Goal: Information Seeking & Learning: Learn about a topic

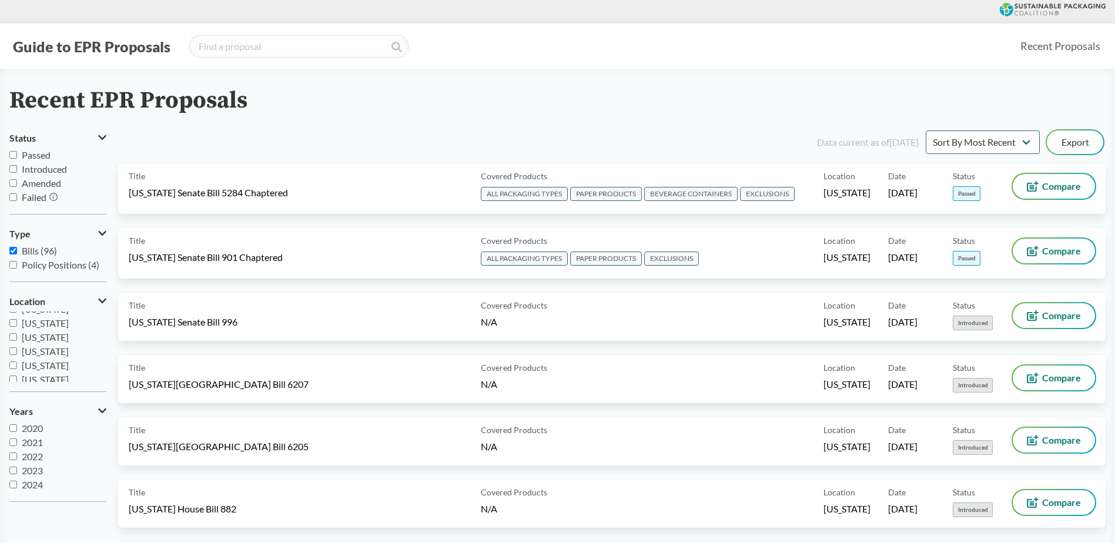
scroll to position [59, 0]
click at [11, 153] on input "Passed" at bounding box center [13, 155] width 8 height 8
checkbox input "true"
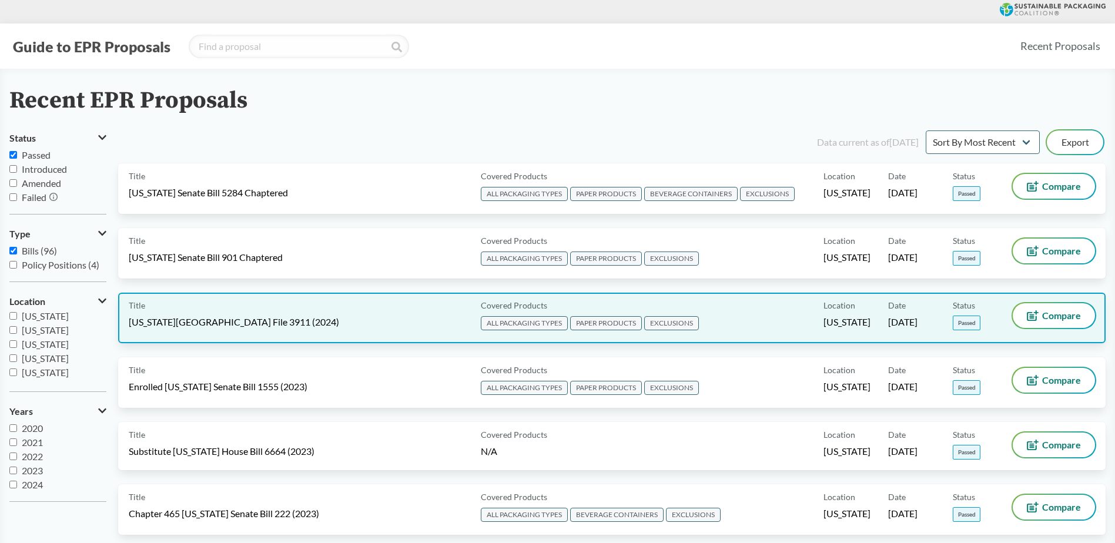
click at [211, 320] on span "[US_STATE][GEOGRAPHIC_DATA] File 3911 (2024)" at bounding box center [234, 322] width 210 height 13
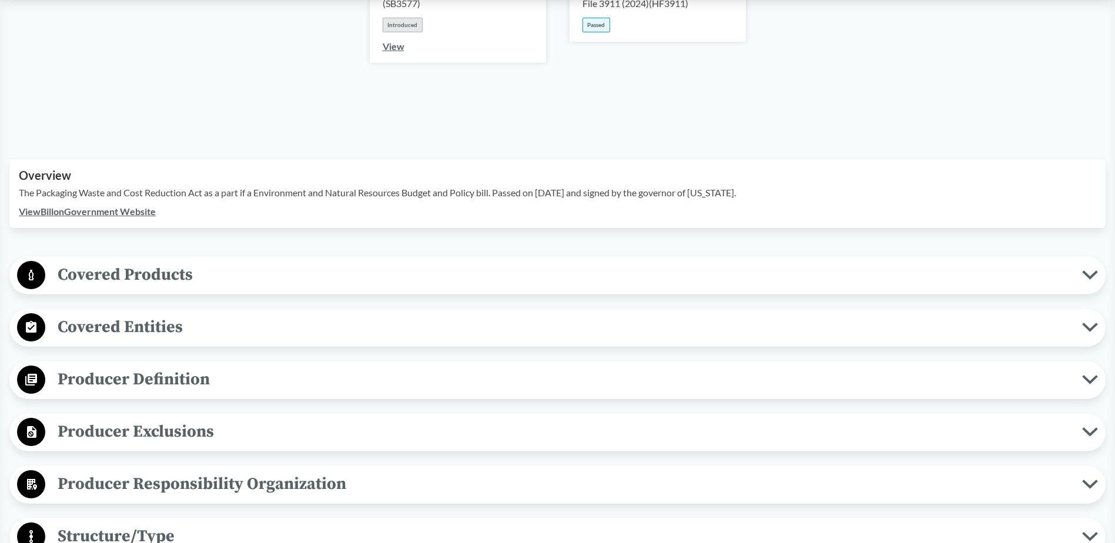
scroll to position [294, 0]
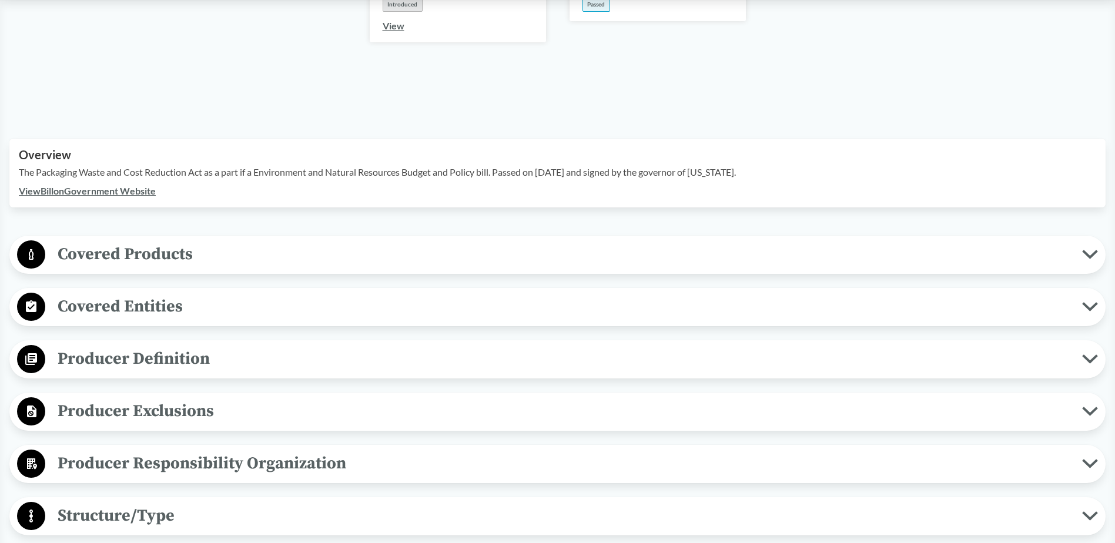
click at [178, 242] on span "Covered Products" at bounding box center [563, 254] width 1037 height 26
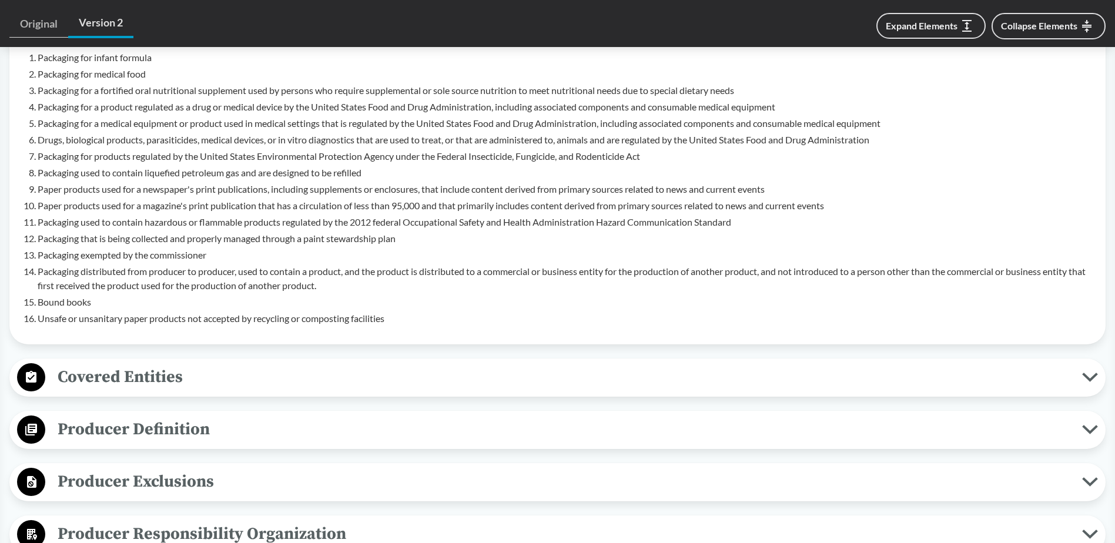
scroll to position [705, 0]
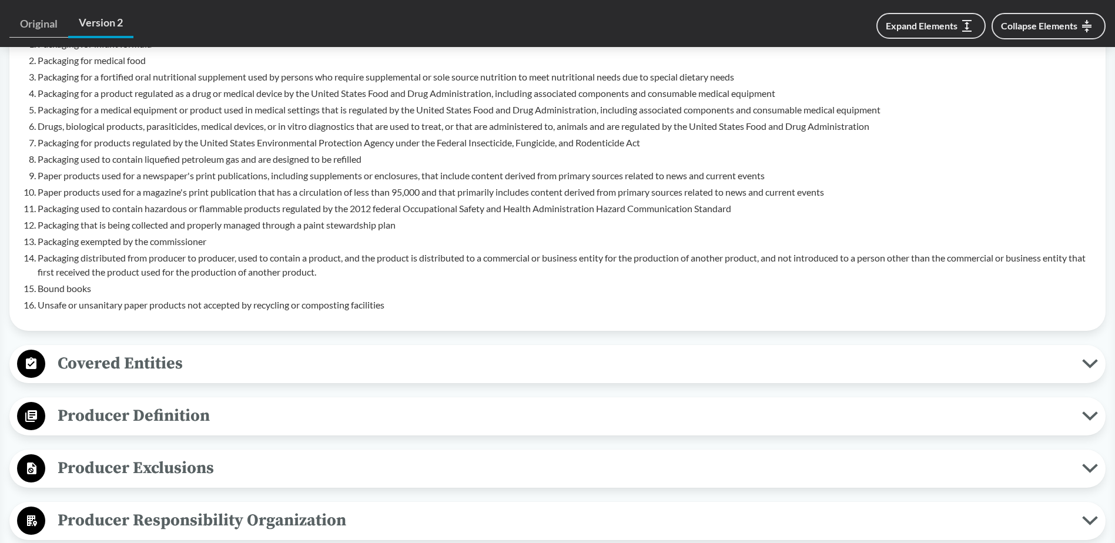
click at [32, 357] on icon at bounding box center [31, 363] width 11 height 12
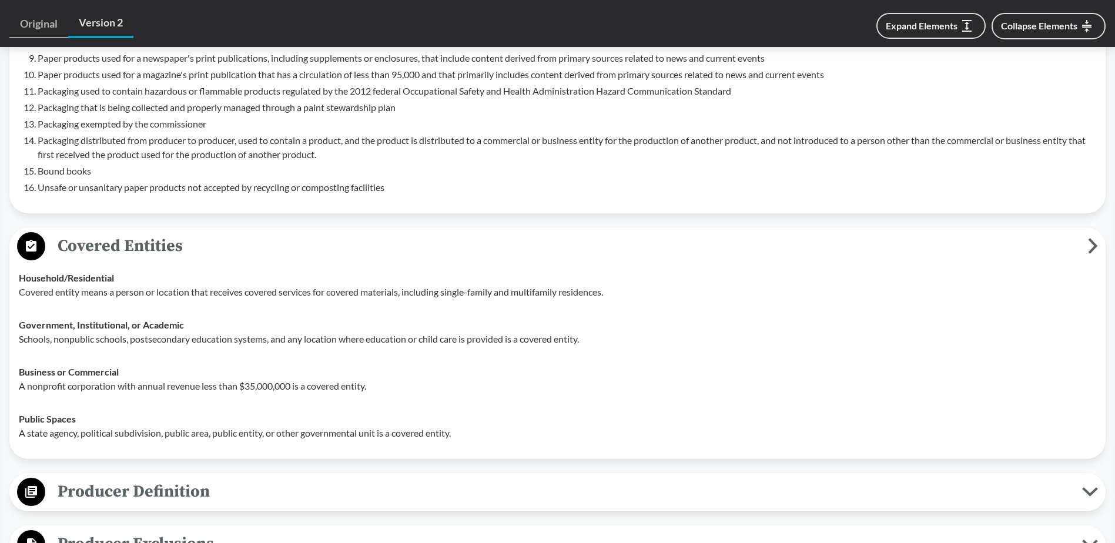
scroll to position [882, 0]
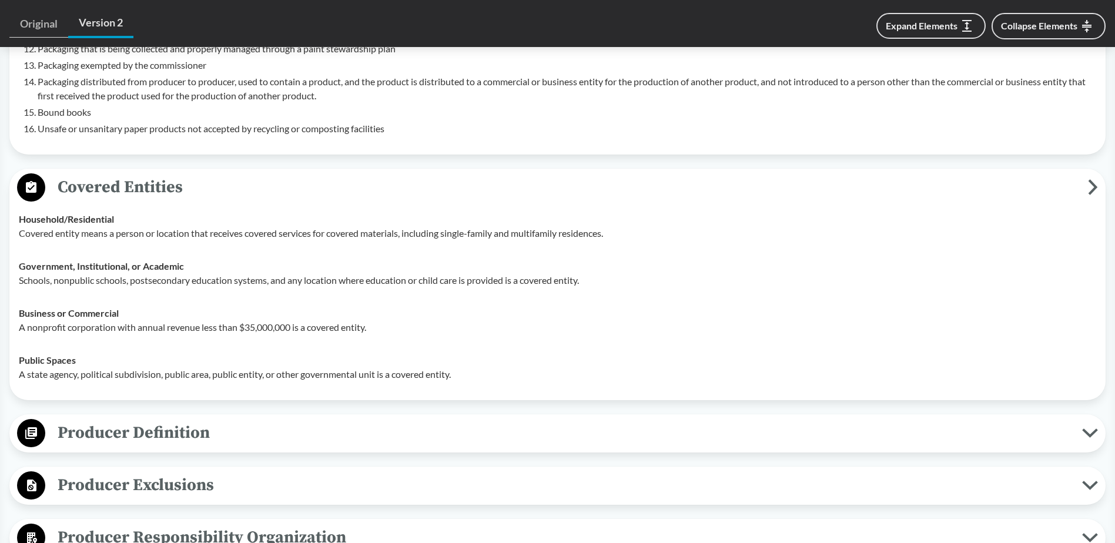
click at [30, 173] on circle at bounding box center [31, 187] width 28 height 28
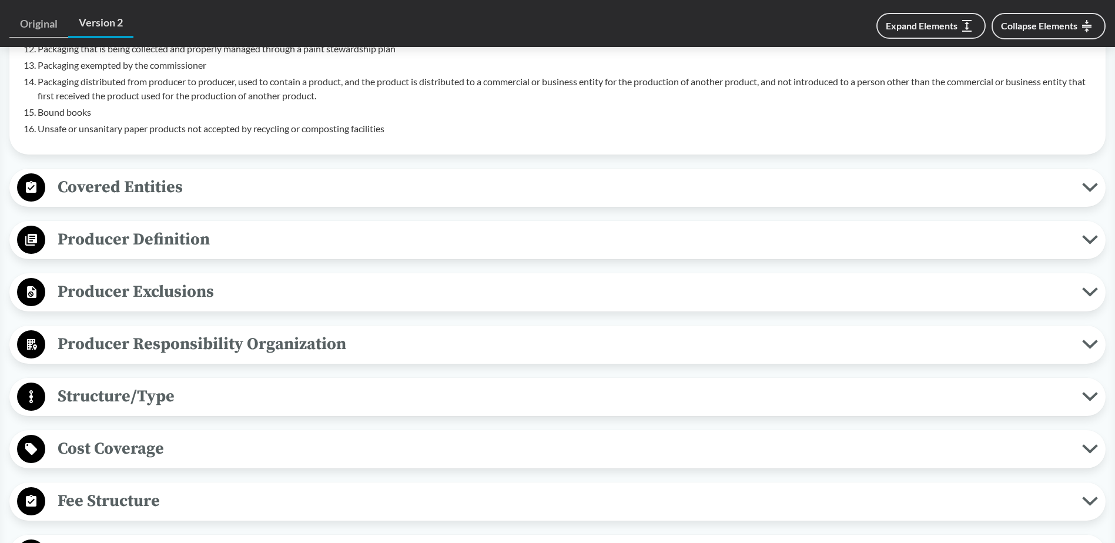
click at [44, 227] on circle at bounding box center [31, 240] width 28 height 28
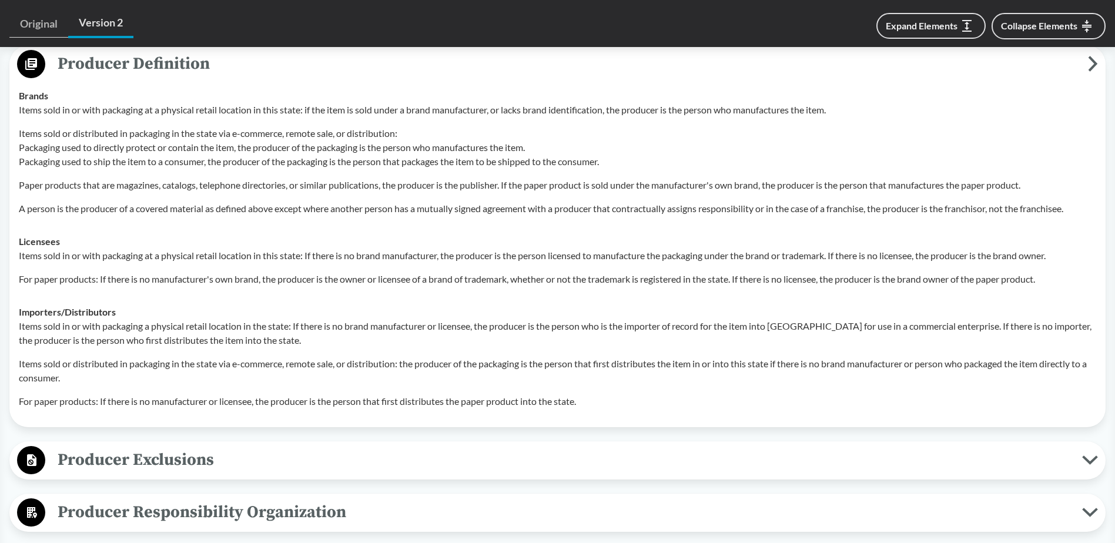
scroll to position [1058, 0]
click at [166, 446] on span "Producer Exclusions" at bounding box center [563, 459] width 1037 height 26
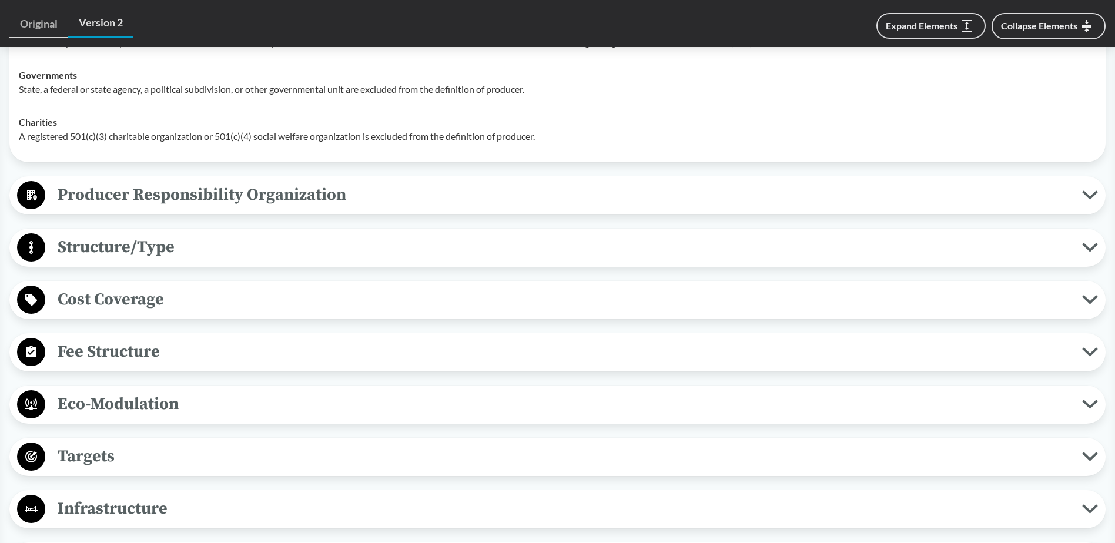
scroll to position [1529, 0]
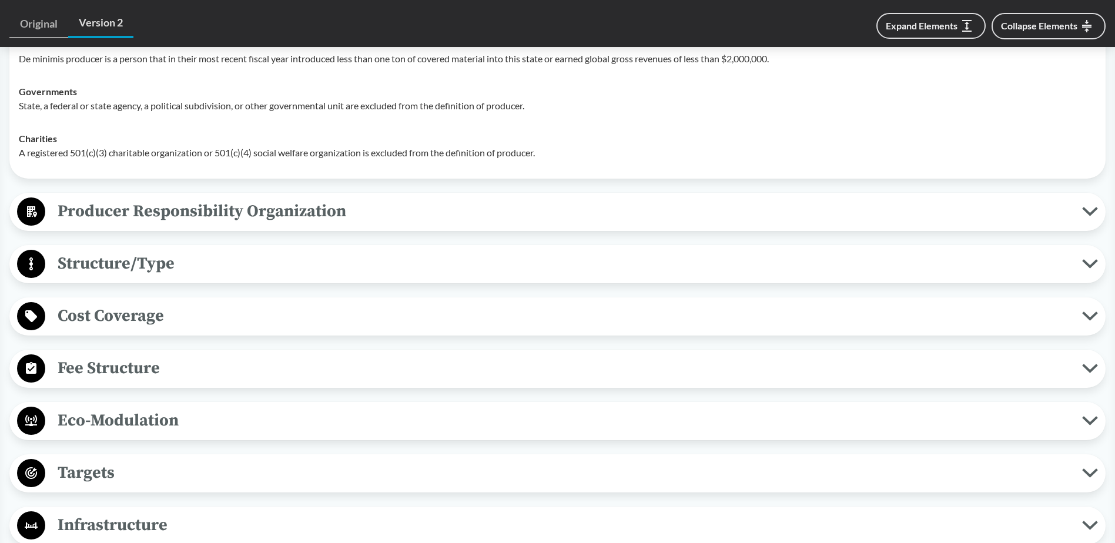
click at [138, 250] on span "Structure/Type" at bounding box center [563, 263] width 1037 height 26
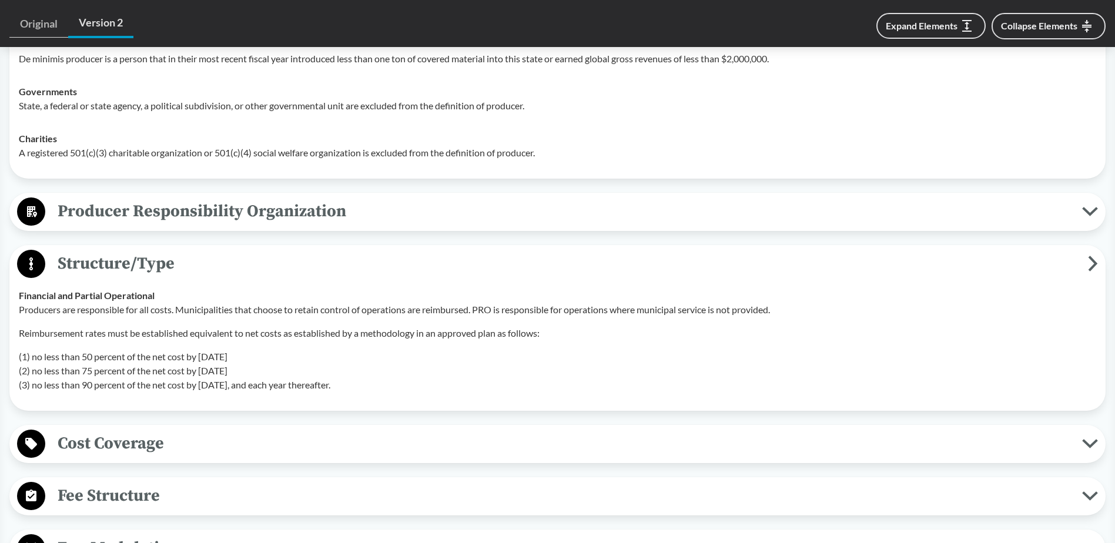
click at [137, 250] on span "Structure/Type" at bounding box center [566, 263] width 1043 height 26
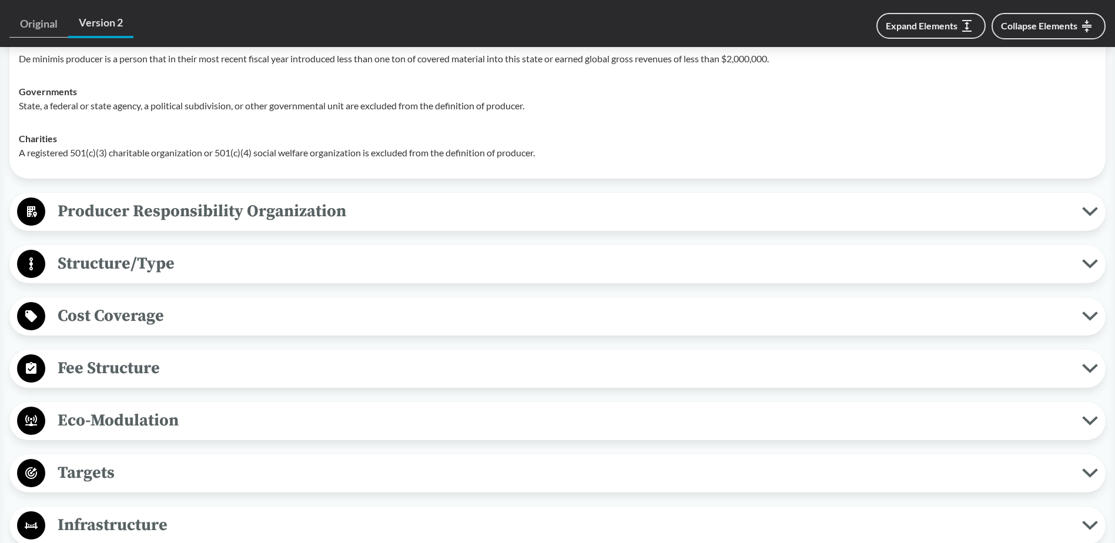
click at [129, 303] on span "Cost Coverage" at bounding box center [563, 316] width 1037 height 26
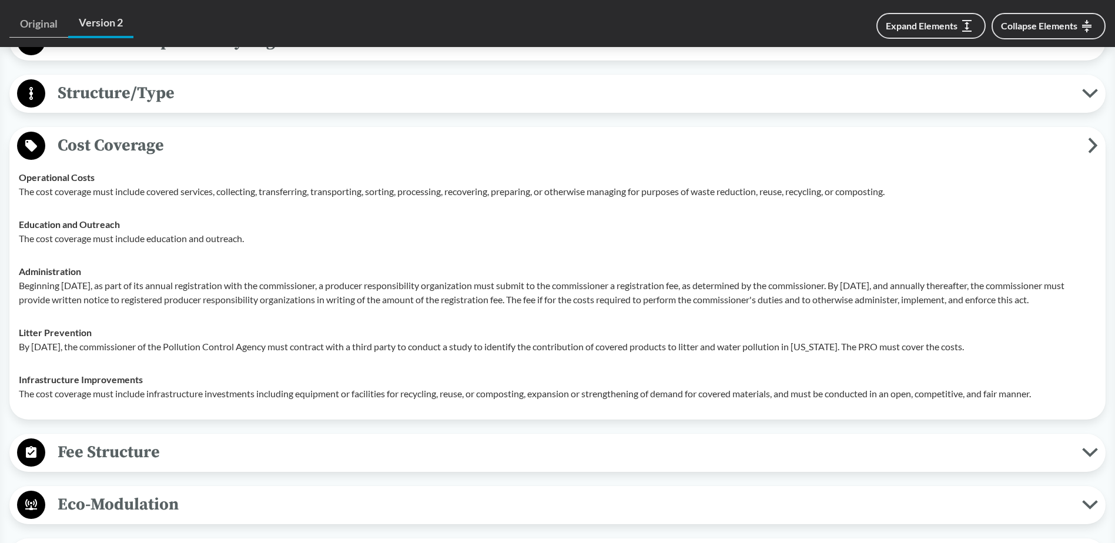
scroll to position [1705, 0]
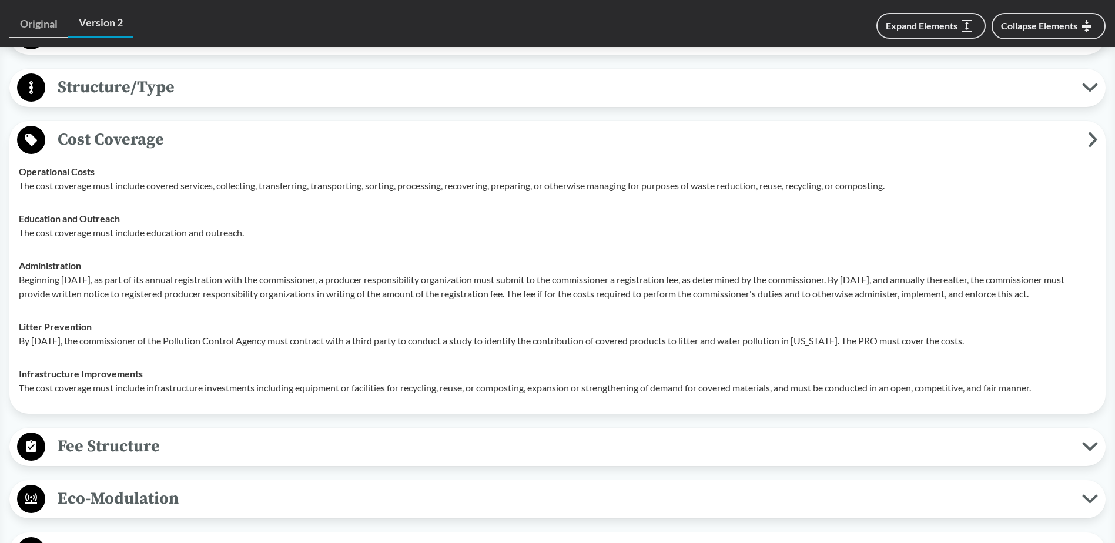
click at [139, 442] on span "Fee Structure" at bounding box center [563, 446] width 1037 height 26
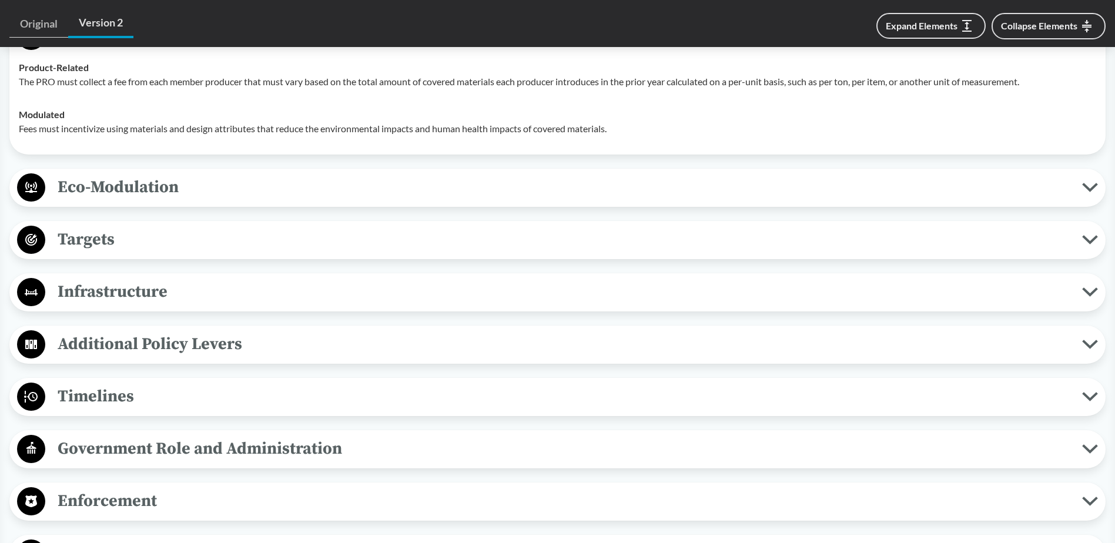
scroll to position [2116, 0]
click at [147, 337] on span "Additional Policy Levers" at bounding box center [563, 343] width 1037 height 26
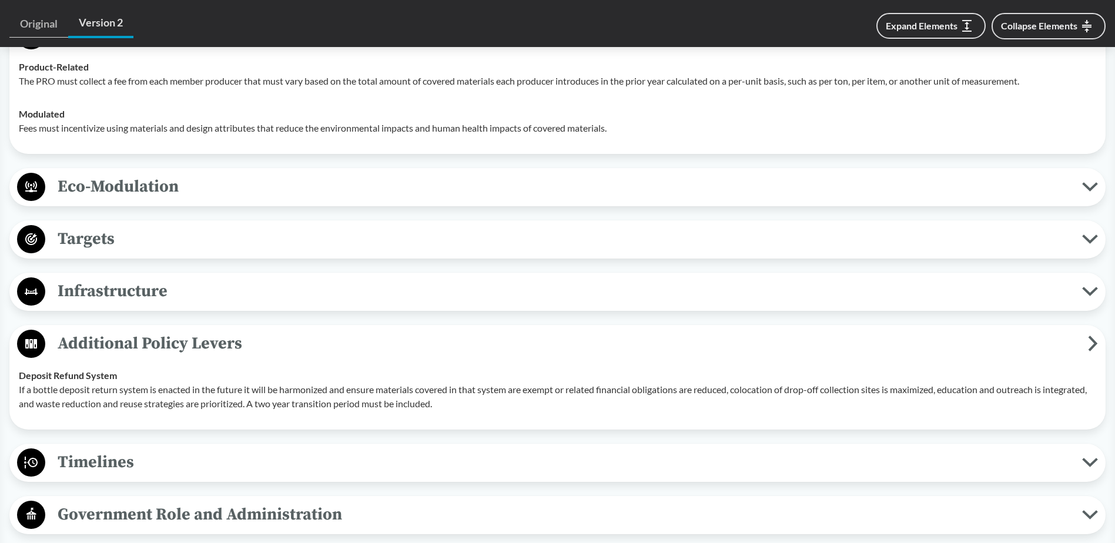
click at [111, 454] on span "Timelines" at bounding box center [563, 462] width 1037 height 26
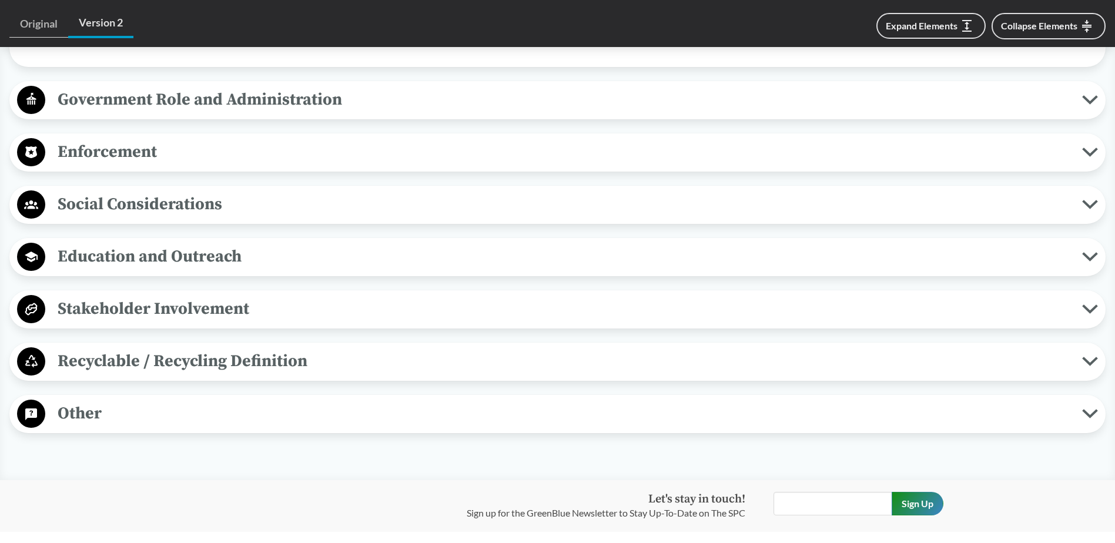
scroll to position [2704, 0]
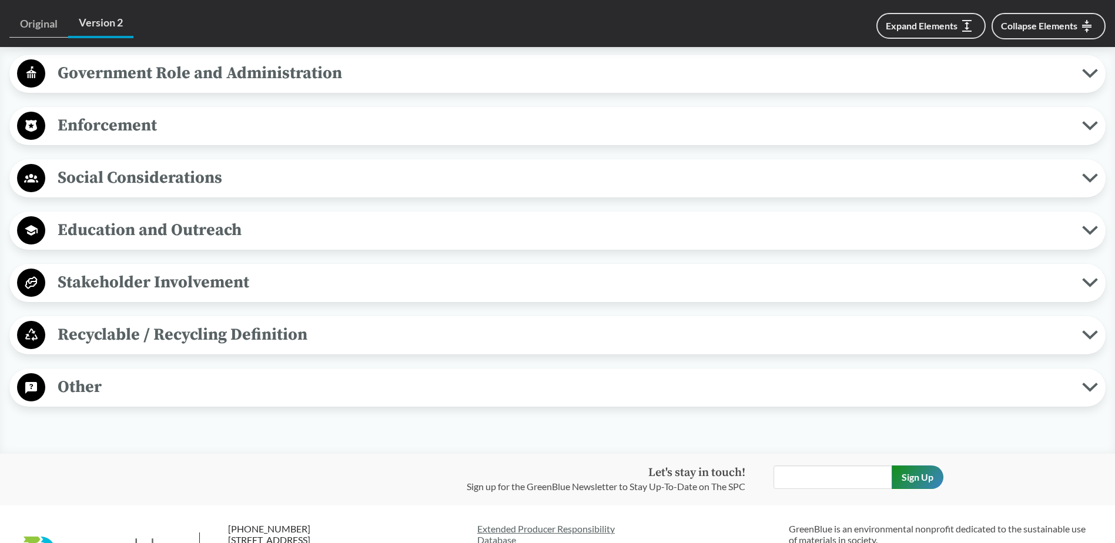
click at [203, 76] on span "Government Role and Administration" at bounding box center [563, 73] width 1037 height 26
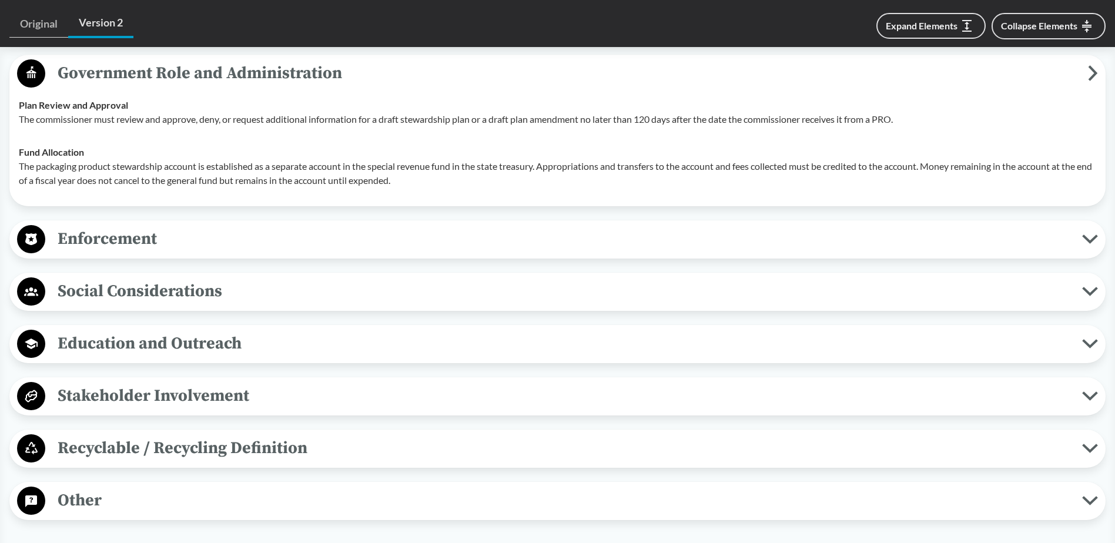
click at [95, 514] on span "Other" at bounding box center [563, 500] width 1037 height 26
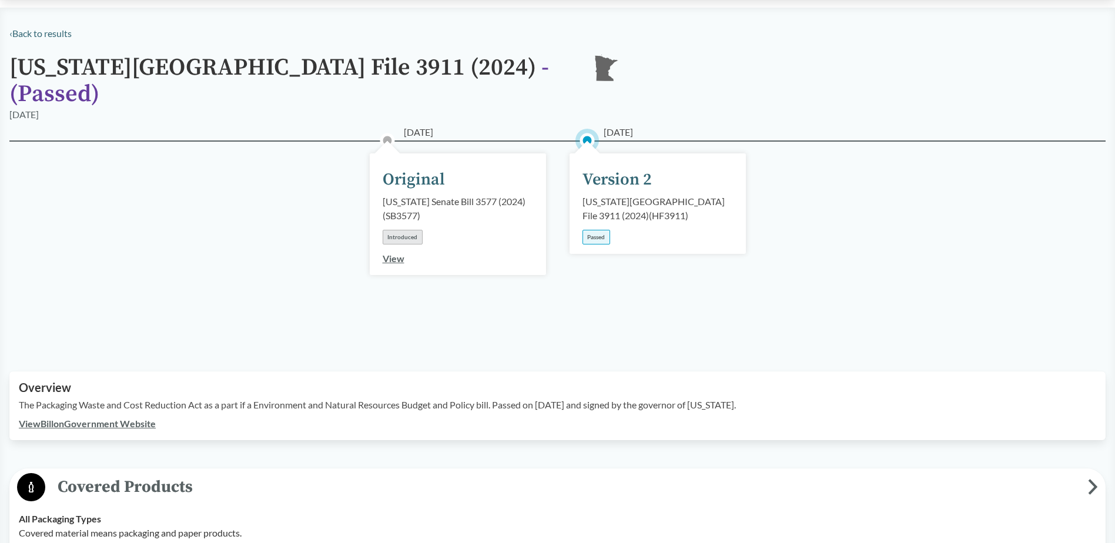
scroll to position [176, 0]
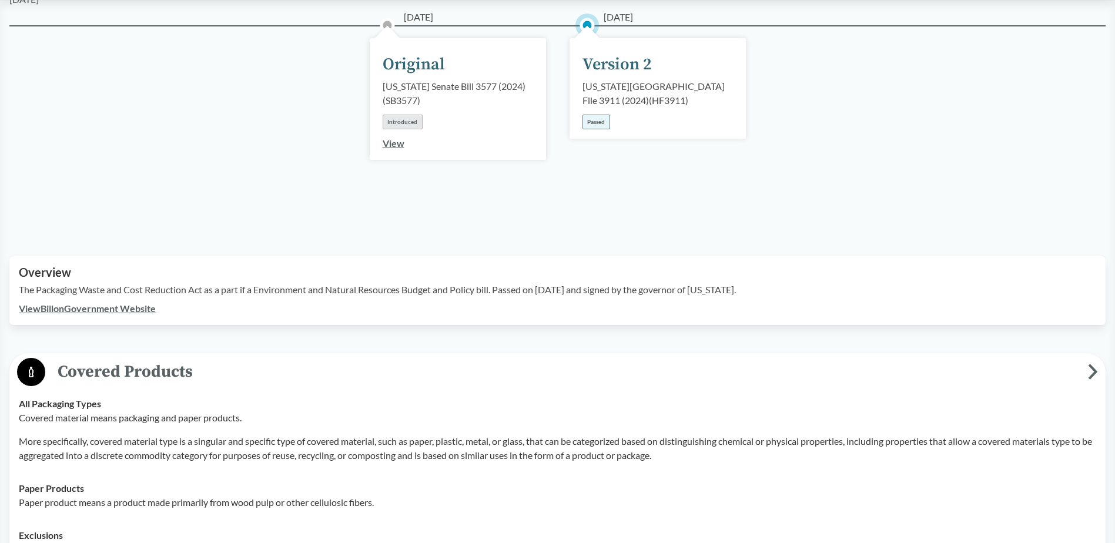
click at [61, 303] on link "View Bill on Government Website" at bounding box center [87, 308] width 137 height 11
click at [69, 303] on link "View Bill on Government Website" at bounding box center [87, 308] width 137 height 11
click at [603, 115] on div "Passed" at bounding box center [597, 122] width 28 height 15
drag, startPoint x: 656, startPoint y: 65, endPoint x: 699, endPoint y: 78, distance: 44.8
click at [657, 79] on div "[US_STATE][GEOGRAPHIC_DATA] File 3911 (2024) ( HF3911 )" at bounding box center [658, 93] width 151 height 28
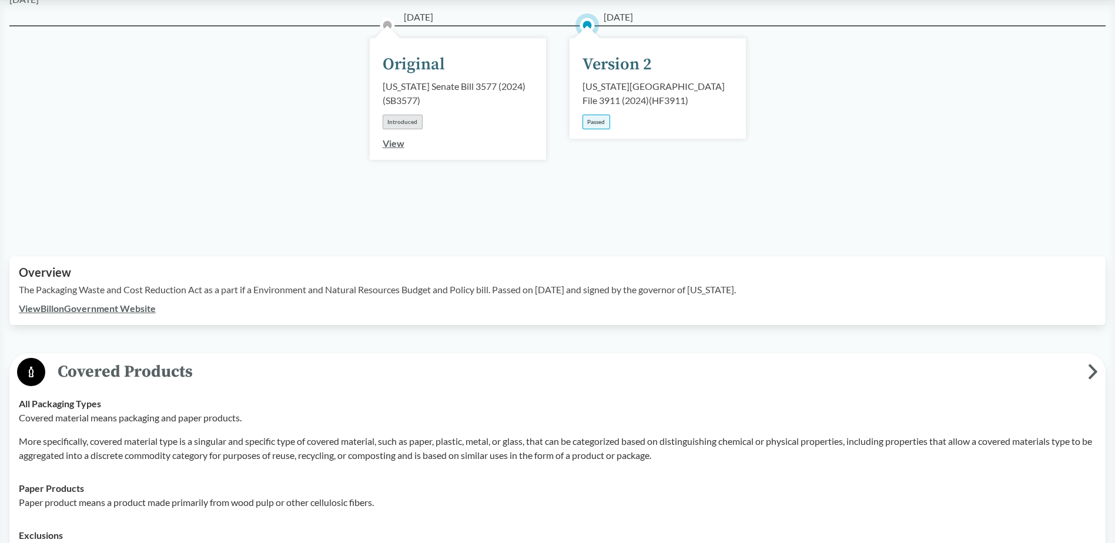
click at [115, 303] on link "View Bill on Government Website" at bounding box center [87, 308] width 137 height 11
